Goal: Transaction & Acquisition: Purchase product/service

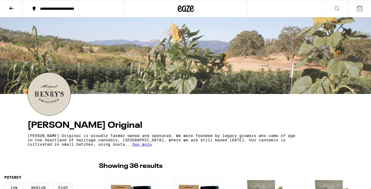
click at [12, 10] on icon at bounding box center [11, 8] width 6 height 6
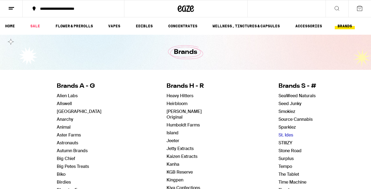
click at [282, 136] on link "St. Ides" at bounding box center [286, 135] width 15 height 6
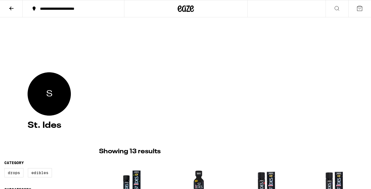
click at [11, 4] on button at bounding box center [11, 8] width 23 height 17
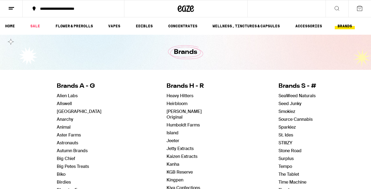
click at [50, 12] on button "**********" at bounding box center [74, 9] width 102 height 16
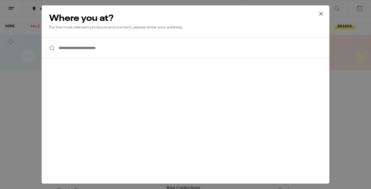
click at [71, 52] on input "**********" at bounding box center [186, 48] width 288 height 21
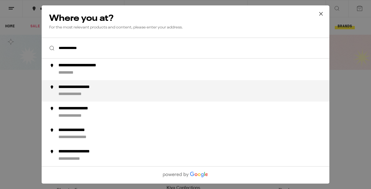
drag, startPoint x: 71, startPoint y: 58, endPoint x: 70, endPoint y: 90, distance: 31.7
click at [70, 90] on div "**********" at bounding box center [84, 87] width 53 height 6
type input "**********"
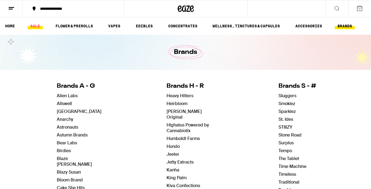
click at [32, 23] on link "SALE" at bounding box center [35, 26] width 15 height 6
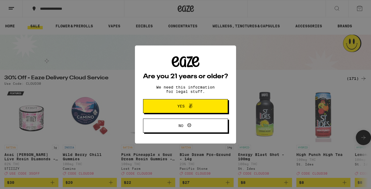
scroll to position [5, 0]
click at [182, 102] on button "Yes" at bounding box center [185, 106] width 85 height 14
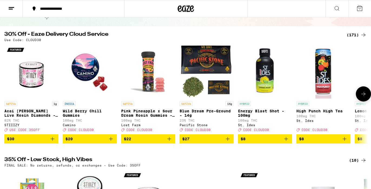
click at [364, 94] on icon at bounding box center [364, 94] width 6 height 6
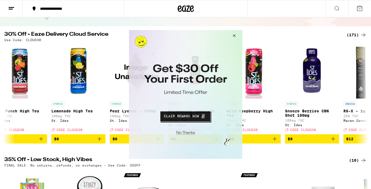
click at [187, 136] on button "Close Modal" at bounding box center [185, 132] width 110 height 8
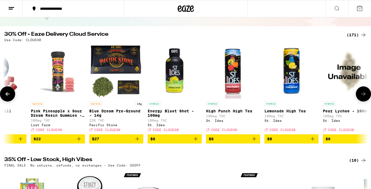
scroll to position [0, 89]
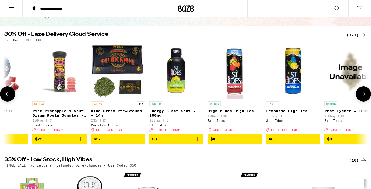
click at [256, 142] on icon "Add to bag" at bounding box center [256, 139] width 6 height 6
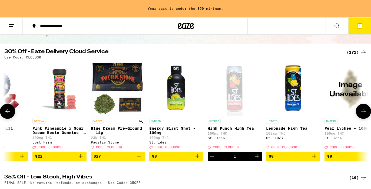
click at [255, 159] on icon "Increment" at bounding box center [257, 156] width 6 height 6
click at [315, 159] on icon "Add to bag" at bounding box center [314, 156] width 6 height 6
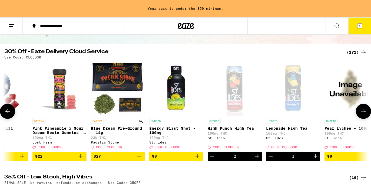
click at [315, 159] on icon "Increment" at bounding box center [316, 156] width 6 height 6
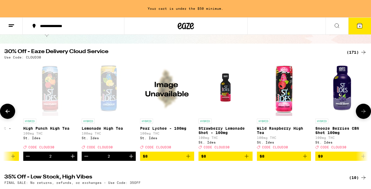
scroll to position [0, 280]
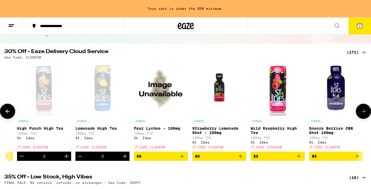
click at [299, 158] on icon "Add to bag" at bounding box center [299, 156] width 6 height 6
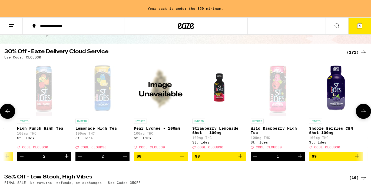
click at [299, 158] on icon "Increment" at bounding box center [300, 156] width 6 height 6
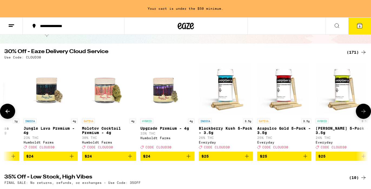
scroll to position [0, 3549]
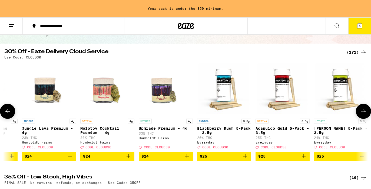
click at [184, 159] on icon "Add to bag" at bounding box center [187, 156] width 6 height 6
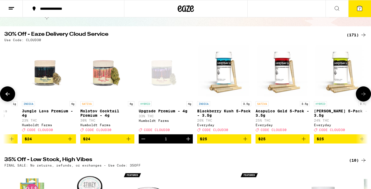
click at [129, 141] on icon "Add to bag" at bounding box center [129, 139] width 4 height 4
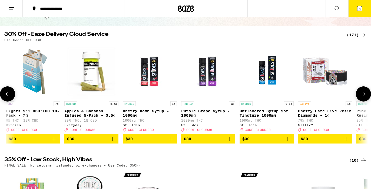
scroll to position [0, 5496]
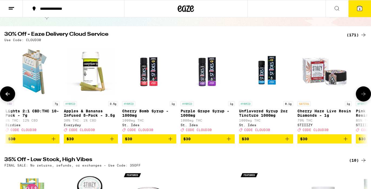
click at [228, 142] on icon "Add to bag" at bounding box center [229, 139] width 6 height 6
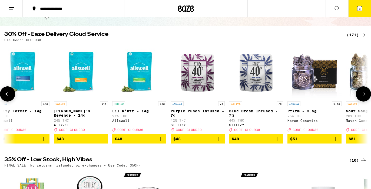
scroll to position [0, 9141]
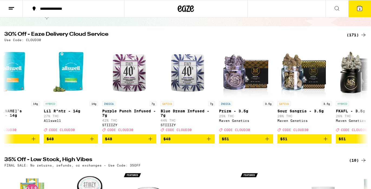
click at [260, 24] on div "[DATE] Deals" at bounding box center [186, 8] width 208 height 35
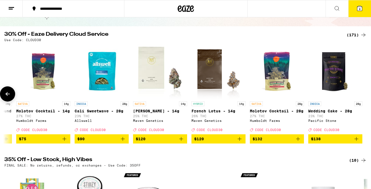
scroll to position [0, 9637]
click at [360, 11] on icon at bounding box center [360, 8] width 6 height 6
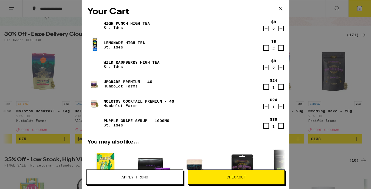
click at [315, 12] on div "Your Cart High Punch High Tea St. Ides $8 2 Lemonade High Tea St. Ides $8 2 Wil…" at bounding box center [185, 94] width 371 height 189
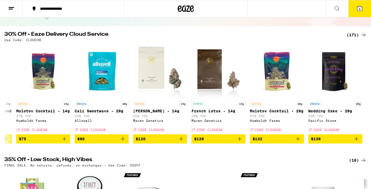
click at [337, 10] on icon at bounding box center [337, 8] width 6 height 6
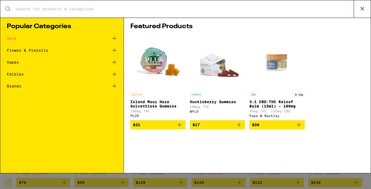
click at [301, 10] on input "Search for Products" at bounding box center [184, 8] width 339 height 5
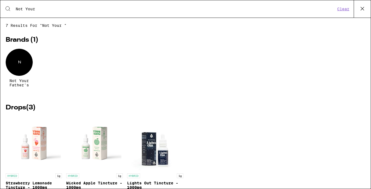
type input "Not Your"
click at [12, 79] on span "Not Your Father's" at bounding box center [19, 83] width 27 height 9
click at [18, 63] on div "N" at bounding box center [19, 62] width 27 height 27
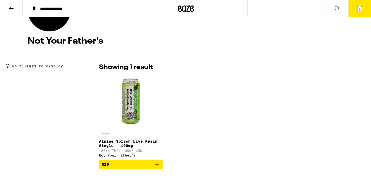
scroll to position [93, 0]
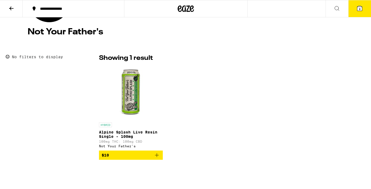
click at [157, 158] on icon "Add to bag" at bounding box center [157, 155] width 6 height 6
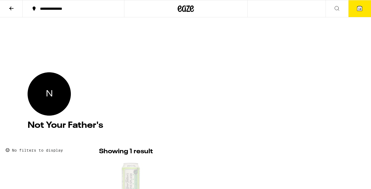
scroll to position [0, 0]
click at [357, 6] on icon at bounding box center [360, 8] width 6 height 6
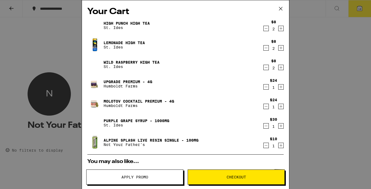
click at [210, 177] on span "Checkout" at bounding box center [236, 177] width 97 height 4
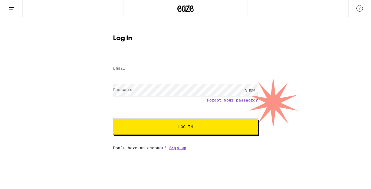
type input "[EMAIL_ADDRESS][DOMAIN_NAME]"
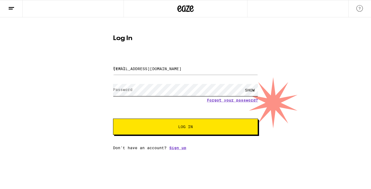
click at [186, 127] on button "Log In" at bounding box center [185, 127] width 145 height 16
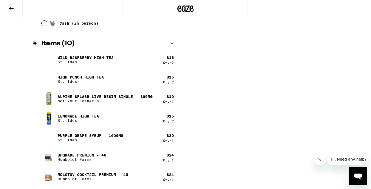
scroll to position [271, 0]
click at [362, 168] on div "Open messaging window" at bounding box center [358, 176] width 16 height 16
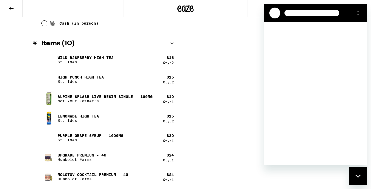
scroll to position [0, 0]
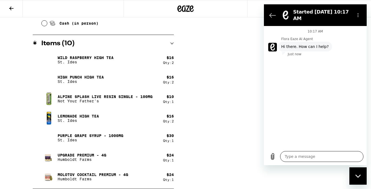
type textarea "x"
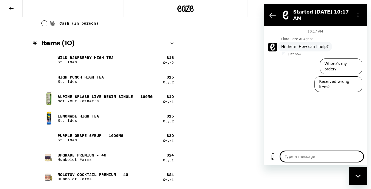
click at [314, 158] on textarea at bounding box center [321, 156] width 83 height 11
type textarea "H"
type textarea "x"
type textarea "Hi"
type textarea "x"
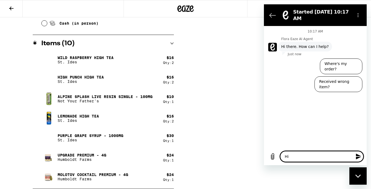
type textarea "Hi,"
type textarea "x"
type textarea "Hi,"
type textarea "x"
type textarea "Hi, I"
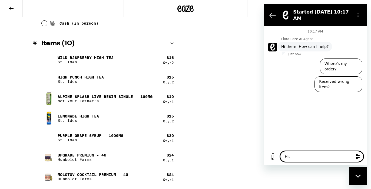
type textarea "x"
type textarea "Hi, I"
type textarea "x"
type textarea "Hi, I h"
type textarea "x"
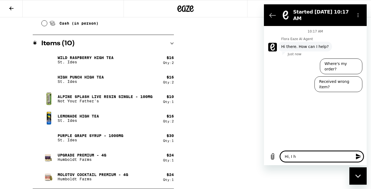
type textarea "Hi, I ha"
type textarea "x"
type textarea "Hi, I had"
type textarea "x"
type textarea "Hi, I had"
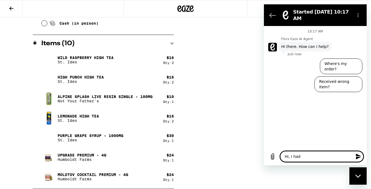
type textarea "x"
type textarea "Hi, I had a"
type textarea "x"
type textarea "Hi, I had a"
type textarea "x"
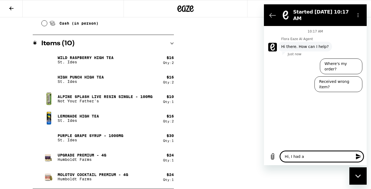
type textarea "Hi, I had a q"
type textarea "x"
type textarea "Hi, I had a qu"
type textarea "x"
type textarea "Hi, I had a que"
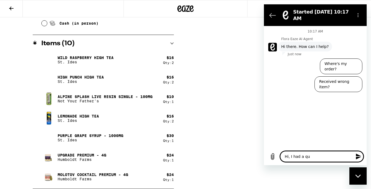
type textarea "x"
type textarea "Hi, I had a ques"
type textarea "x"
type textarea "Hi, I had a quesg"
type textarea "x"
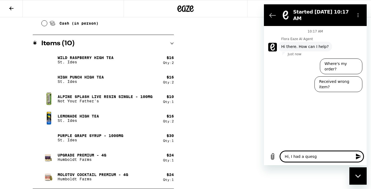
type textarea "Hi, I had a quesgt"
type textarea "x"
type textarea "Hi, I had a quesgti"
type textarea "x"
type textarea "Hi, I had a quesgtio"
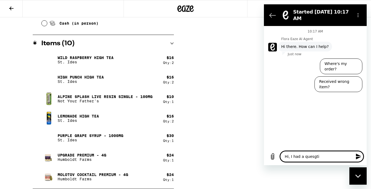
type textarea "x"
type textarea "Hi, I had a quesgtion"
type textarea "x"
type textarea "Hi, I had a question"
type textarea "x"
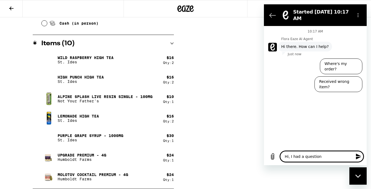
type textarea "Hi, I had a question a"
type textarea "x"
type textarea "Hi, I had a question ab"
type textarea "x"
type textarea "Hi, I had a question abo"
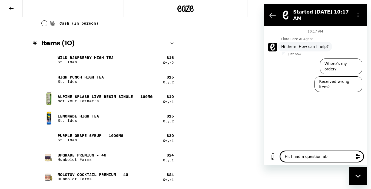
type textarea "x"
type textarea "Hi, I had a question abou"
type textarea "x"
type textarea "Hi, I had a question about"
type textarea "x"
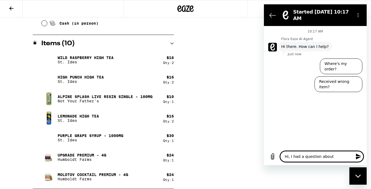
type textarea "Hi, I had a question about"
type textarea "x"
type textarea "Hi, I had a question about t"
type textarea "x"
type textarea "Hi, I had a question about th"
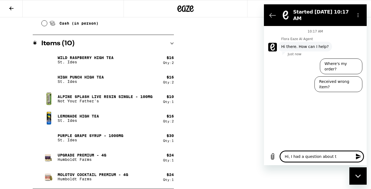
type textarea "x"
type textarea "Hi, I had a question about the"
type textarea "x"
type textarea "Hi, I had a question about the"
type textarea "x"
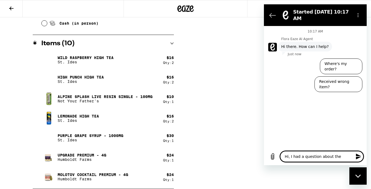
type textarea "Hi, I had a question about the C"
type textarea "x"
type textarea "Hi, I had a question about the Cl"
type textarea "x"
type textarea "Hi, I had a question about the Clo"
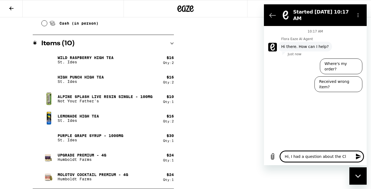
type textarea "x"
type textarea "Hi, I had a question about the Clou"
type textarea "x"
type textarea "Hi, I had a question about the Cloud"
type textarea "x"
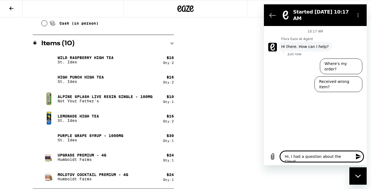
type textarea "Hi, I had a question about the Cloud3"
type textarea "x"
type textarea "Hi, I had a question about the Cloud30"
type textarea "x"
type textarea "Hi, I had a question about the Cloud30"
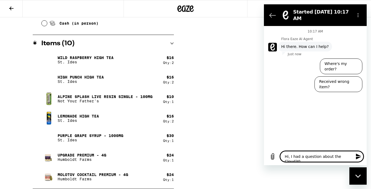
type textarea "x"
type textarea "Hi, I had a question about the Cloud30 s"
type textarea "x"
type textarea "Hi, I had a question about the Cloud30 sp"
type textarea "x"
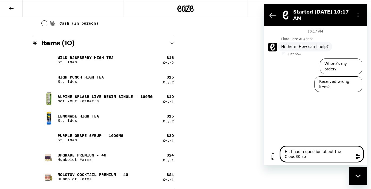
type textarea "Hi, I had a question about the Cloud30 spe"
type textarea "x"
type textarea "Hi, I had a question about the Cloud30 spec"
type textarea "x"
type textarea "Hi, I had a question about the Cloud30 speci"
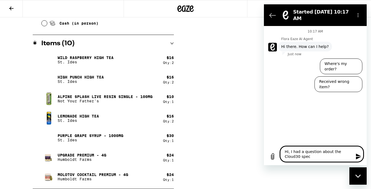
type textarea "x"
type textarea "Hi, I had a question about the Cloud30 specia"
type textarea "x"
type textarea "Hi, I had a question about the Cloud30 special"
type textarea "x"
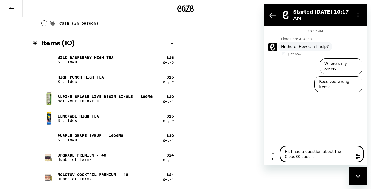
type textarea "Hi, I had a question about the Cloud30 specials"
type textarea "x"
type textarea "Hi, I had a question about the Cloud30 specials"
type textarea "x"
type textarea "Hi, I had a question about the Cloud30 specials t"
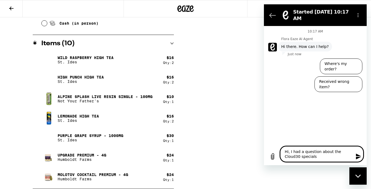
type textarea "x"
type textarea "Hi, I had a question about the Cloud30 specials to"
type textarea "x"
type textarea "Hi, I had a question about the Cloud30 specials [PERSON_NAME]"
type textarea "x"
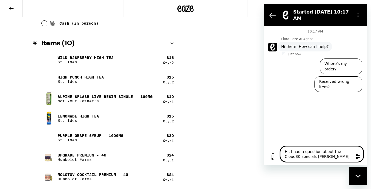
type textarea "Hi, I had a question about the Cloud30 specials toda"
type textarea "x"
type textarea "Hi, I had a question about the Cloud30 specials [DATE]"
type textarea "x"
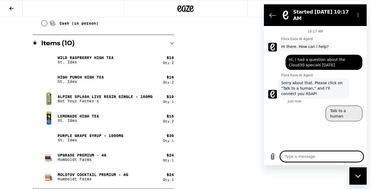
click at [360, 113] on button "Talk to a human" at bounding box center [344, 114] width 37 height 16
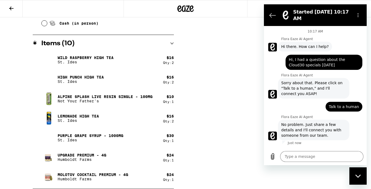
type textarea "x"
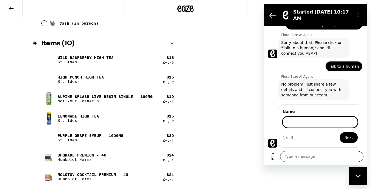
scroll to position [40, 0]
type input "[PERSON_NAME]"
click at [345, 138] on button "Next" at bounding box center [349, 137] width 18 height 11
type textarea "x"
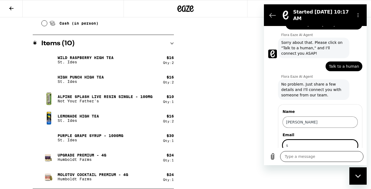
scroll to position [64, 0]
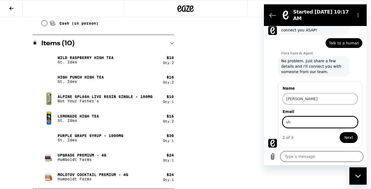
type input "s"
type input "u"
type input "[EMAIL_ADDRESS][DOMAIN_NAME]"
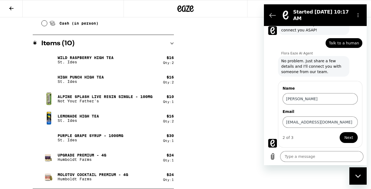
click at [345, 140] on span "Next" at bounding box center [349, 137] width 9 height 6
type textarea "x"
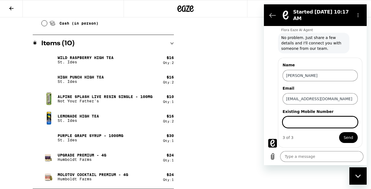
scroll to position [87, 0]
type input "6502454704"
click at [345, 138] on button "Send" at bounding box center [348, 137] width 19 height 11
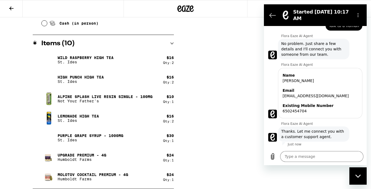
scroll to position [96, 0]
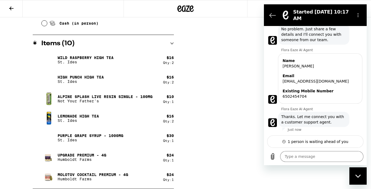
type textarea "x"
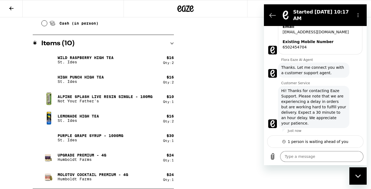
scroll to position [146, 0]
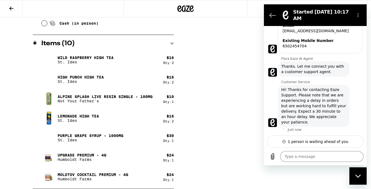
click at [269, 18] on button "Back to the conversation list" at bounding box center [272, 15] width 11 height 11
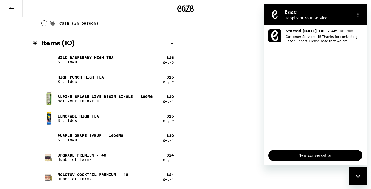
click at [356, 172] on div "Close messaging window" at bounding box center [358, 176] width 16 height 16
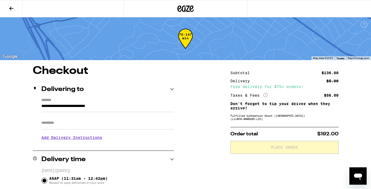
scroll to position [0, 0]
click at [252, 95] on div "Taxes & Fees More Info" at bounding box center [249, 95] width 37 height 5
click at [254, 130] on div "Order total $192.00 Place Order" at bounding box center [285, 140] width 108 height 27
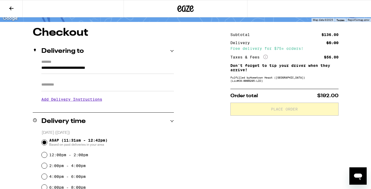
scroll to position [13, 0]
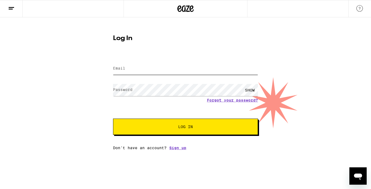
type input "[EMAIL_ADDRESS][DOMAIN_NAME]"
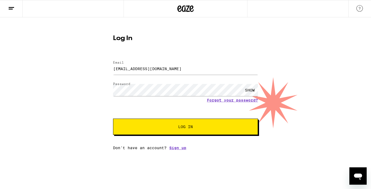
click at [197, 133] on button "Log In" at bounding box center [185, 127] width 145 height 16
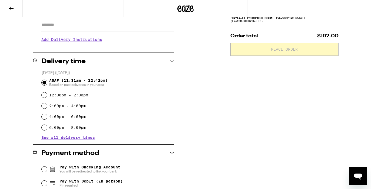
scroll to position [153, 0]
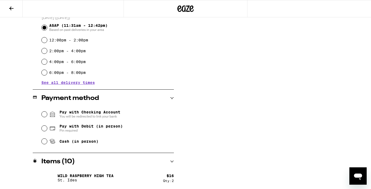
click at [354, 177] on icon "Open messaging window" at bounding box center [359, 176] width 10 height 10
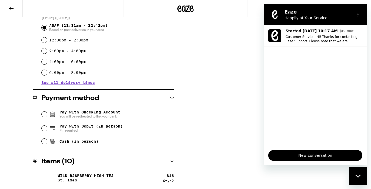
click at [316, 153] on span "New conversation" at bounding box center [315, 155] width 85 height 6
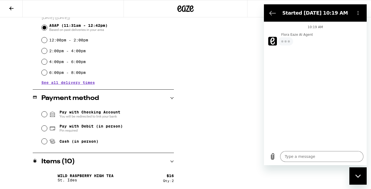
type textarea "x"
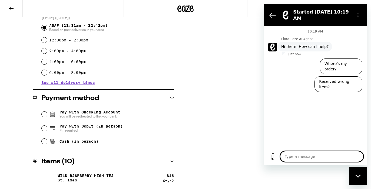
click at [316, 153] on textarea at bounding box center [321, 156] width 83 height 11
type textarea "s"
type textarea "x"
type textarea "sp"
type textarea "x"
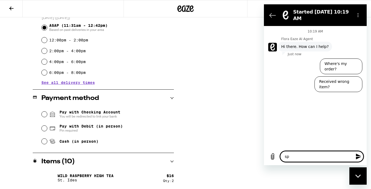
type textarea "spe"
type textarea "x"
type textarea "spea"
type textarea "x"
type textarea "speak"
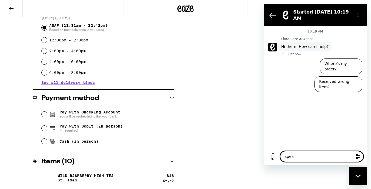
type textarea "x"
type textarea "speak"
type textarea "x"
type textarea "speak t"
type textarea "x"
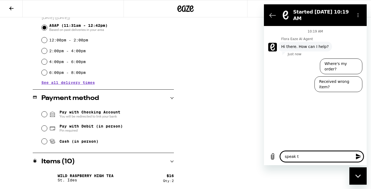
type textarea "speak to"
type textarea "x"
type textarea "speak to"
type textarea "x"
type textarea "speak to a"
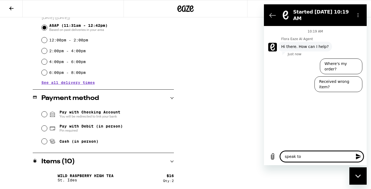
type textarea "x"
type textarea "speak to ag"
type textarea "x"
type textarea "speak to age"
type textarea "x"
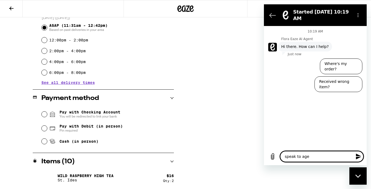
type textarea "speak to agen"
type textarea "x"
type textarea "speak to agent"
type textarea "x"
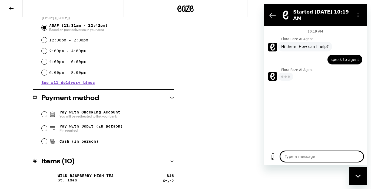
type textarea "x"
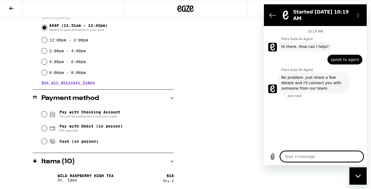
type textarea "w"
type textarea "x"
type textarea "wh"
type textarea "x"
type textarea "whj"
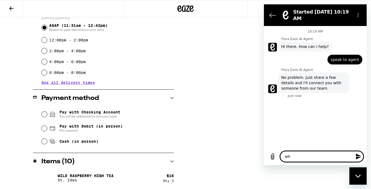
type textarea "x"
type textarea "whje"
type textarea "x"
type textarea "whjer"
type textarea "x"
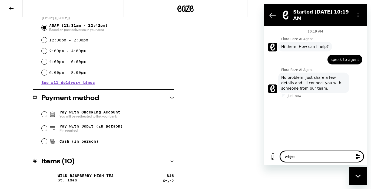
type textarea "whjere"
type textarea "x"
type textarea "where"
type textarea "x"
type textarea "where t"
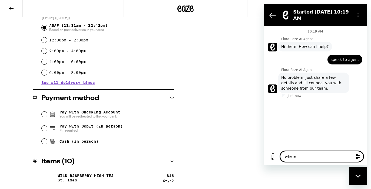
type textarea "x"
type textarea "where to"
type textarea "x"
type textarea "where to"
type textarea "x"
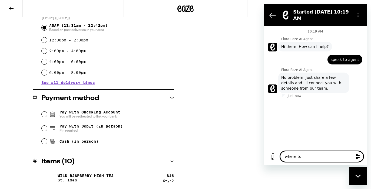
type textarea "where to p"
type textarea "x"
type textarea "where to pu"
type textarea "x"
type textarea "where to pu"
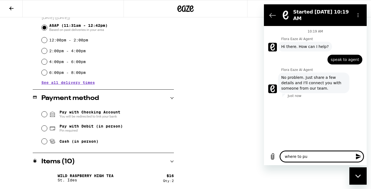
type textarea "x"
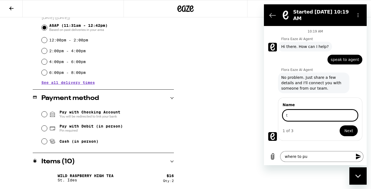
type input "t"
type input "[PERSON_NAME]"
click at [350, 131] on button "Next" at bounding box center [349, 130] width 18 height 11
type textarea "x"
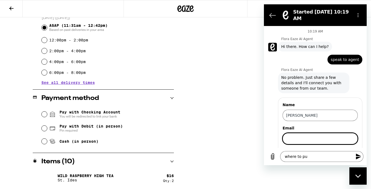
type input "s"
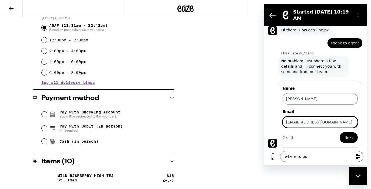
type input "[EMAIL_ADDRESS][DOMAIN_NAME]"
click at [345, 138] on button "Next" at bounding box center [349, 137] width 18 height 11
type textarea "x"
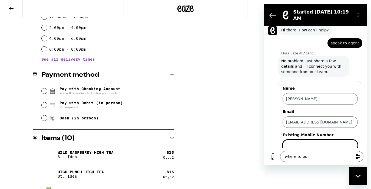
scroll to position [177, 0]
type input "650-2454704"
click at [345, 161] on button "Send" at bounding box center [348, 160] width 19 height 11
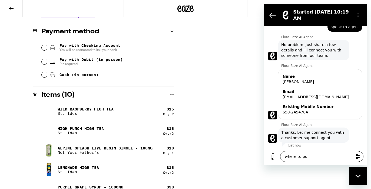
scroll to position [34, 0]
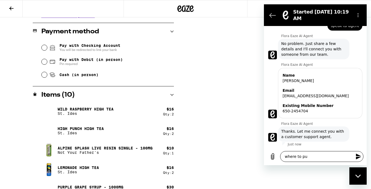
type textarea "x"
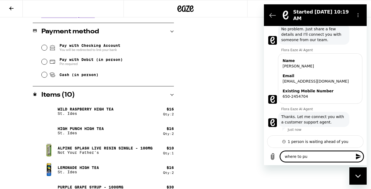
click at [328, 155] on textarea "where to pu" at bounding box center [321, 156] width 83 height 11
drag, startPoint x: 326, startPoint y: 155, endPoint x: 273, endPoint y: 154, distance: 53.1
click at [278, 156] on div "Type a message where to pu x" at bounding box center [315, 156] width 103 height 17
drag, startPoint x: 308, startPoint y: 161, endPoint x: 288, endPoint y: 154, distance: 21.7
click at [288, 154] on textarea "where to pu" at bounding box center [321, 156] width 83 height 11
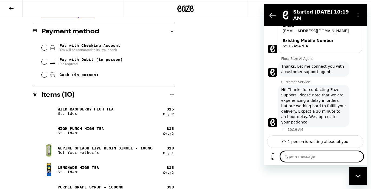
scroll to position [103, 0]
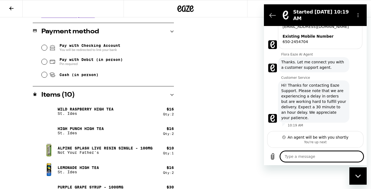
type textarea "x"
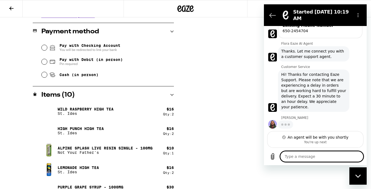
scroll to position [113, 0]
type textarea "H"
type textarea "x"
type textarea "Hi"
type textarea "x"
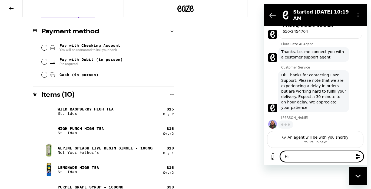
type textarea "Hi"
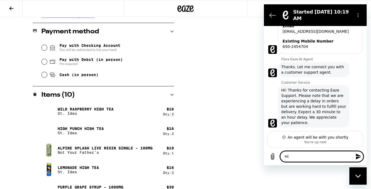
type textarea "x"
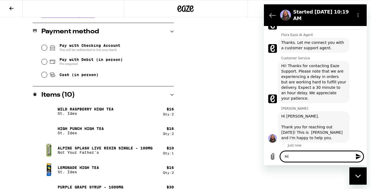
scroll to position [124, 0]
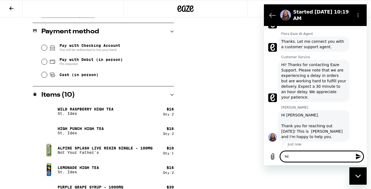
type textarea "Hi F"
type textarea "x"
type textarea "Hi Fa"
type textarea "x"
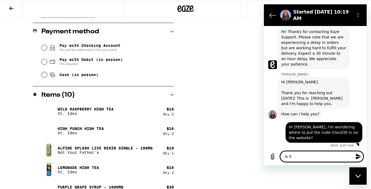
scroll to position [158, 0]
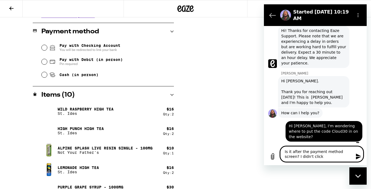
drag, startPoint x: 309, startPoint y: 157, endPoint x: 275, endPoint y: 141, distance: 37.4
click at [277, 143] on div "10:19 AM Flora Eaze AI Agent Flora Eaze AI Agent says: Hi there. How can I help…" at bounding box center [315, 95] width 103 height 139
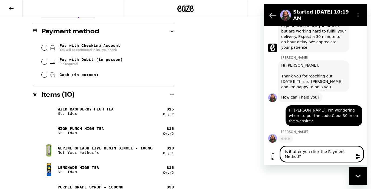
click at [290, 151] on textarea "Is it after you click the Payment Method?" at bounding box center [321, 154] width 83 height 16
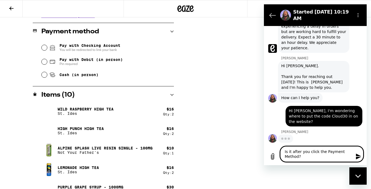
click at [292, 151] on textarea "Is it after you click the Payment Method?" at bounding box center [321, 154] width 83 height 16
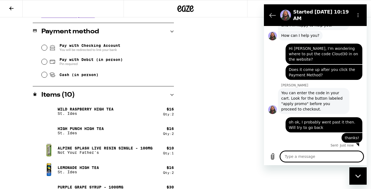
scroll to position [236, 0]
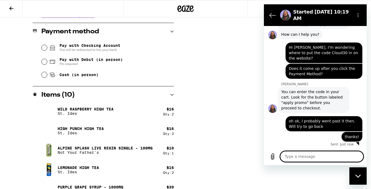
click at [219, 89] on div "**********" at bounding box center [185, 43] width 371 height 394
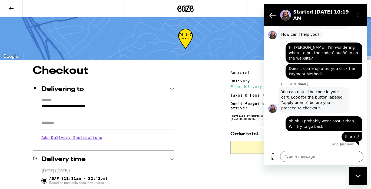
scroll to position [0, 0]
click at [8, 6] on icon at bounding box center [11, 8] width 6 height 6
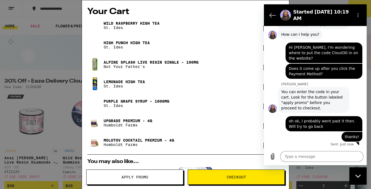
click at [8, 6] on div "Your Cart Wild Raspberry High Tea St. Ides $8 2 High Punch High Tea St. Ides $8…" at bounding box center [185, 94] width 371 height 189
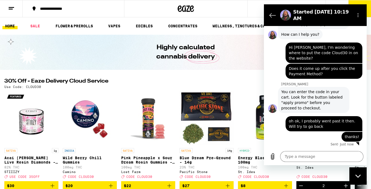
click at [250, 6] on div "**********" at bounding box center [185, 8] width 371 height 17
click at [273, 15] on icon "Back to the conversation list" at bounding box center [273, 15] width 6 height 6
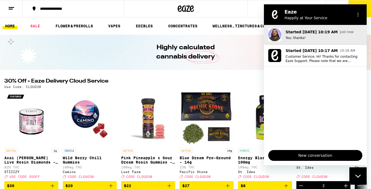
click at [294, 37] on p "You: thanks!" at bounding box center [324, 38] width 77 height 4
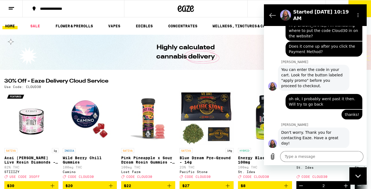
scroll to position [260, 0]
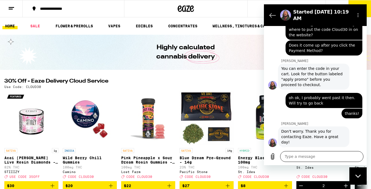
click at [296, 158] on textarea at bounding box center [321, 156] width 83 height 11
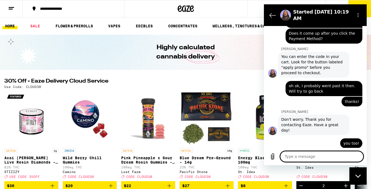
scroll to position [273, 0]
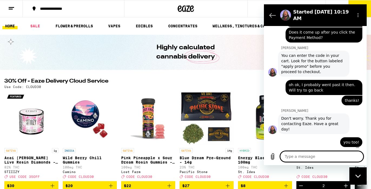
click at [252, 8] on div "**********" at bounding box center [185, 8] width 371 height 17
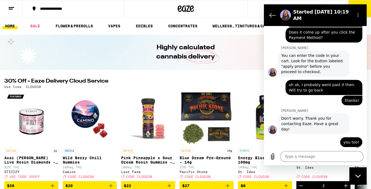
click at [357, 177] on icon "Close messaging window" at bounding box center [357, 175] width 5 height 3
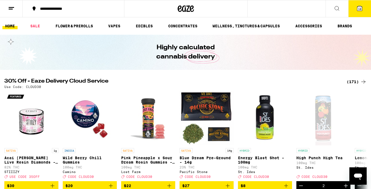
click at [360, 6] on icon at bounding box center [360, 8] width 5 height 5
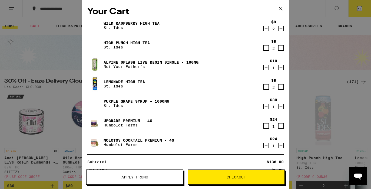
click at [281, 28] on icon "Increment" at bounding box center [281, 28] width 5 height 6
click at [280, 49] on icon "Increment" at bounding box center [281, 48] width 5 height 6
click at [280, 88] on icon "Increment" at bounding box center [281, 87] width 5 height 6
click at [173, 179] on button "Apply Promo" at bounding box center [134, 176] width 97 height 15
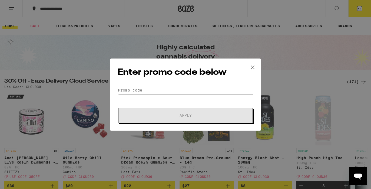
click at [171, 85] on div "Enter promo code below Promo Code Apply" at bounding box center [186, 94] width 152 height 72
click at [164, 88] on input "Promo Code" at bounding box center [186, 90] width 136 height 8
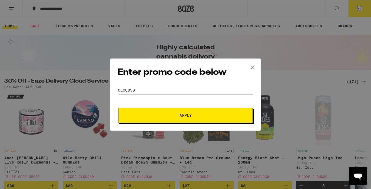
click at [169, 116] on span "Apply" at bounding box center [185, 115] width 97 height 4
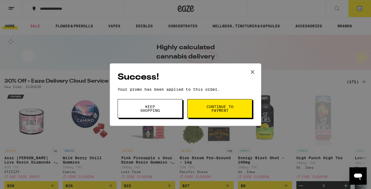
click at [202, 110] on button "Continue to payment" at bounding box center [220, 108] width 65 height 19
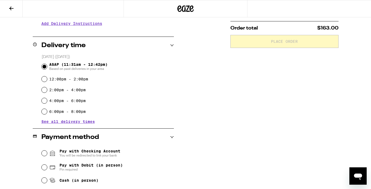
scroll to position [115, 0]
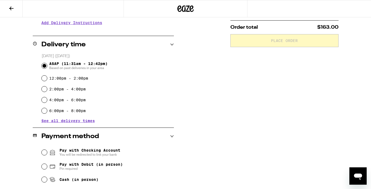
click at [42, 168] on input "Pay with Debit (in person) Pin required" at bounding box center [44, 166] width 5 height 5
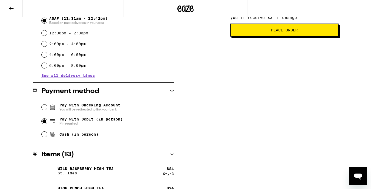
scroll to position [162, 0]
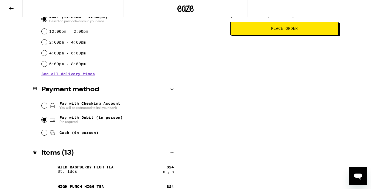
click at [275, 30] on span "Place Order" at bounding box center [284, 29] width 27 height 4
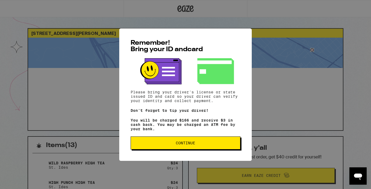
click at [217, 145] on span "Continue" at bounding box center [185, 143] width 101 height 4
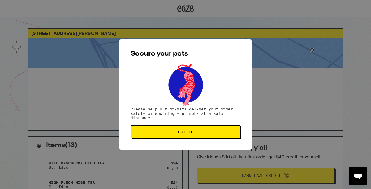
click at [218, 136] on button "Got it" at bounding box center [186, 131] width 110 height 13
